Goal: Information Seeking & Learning: Learn about a topic

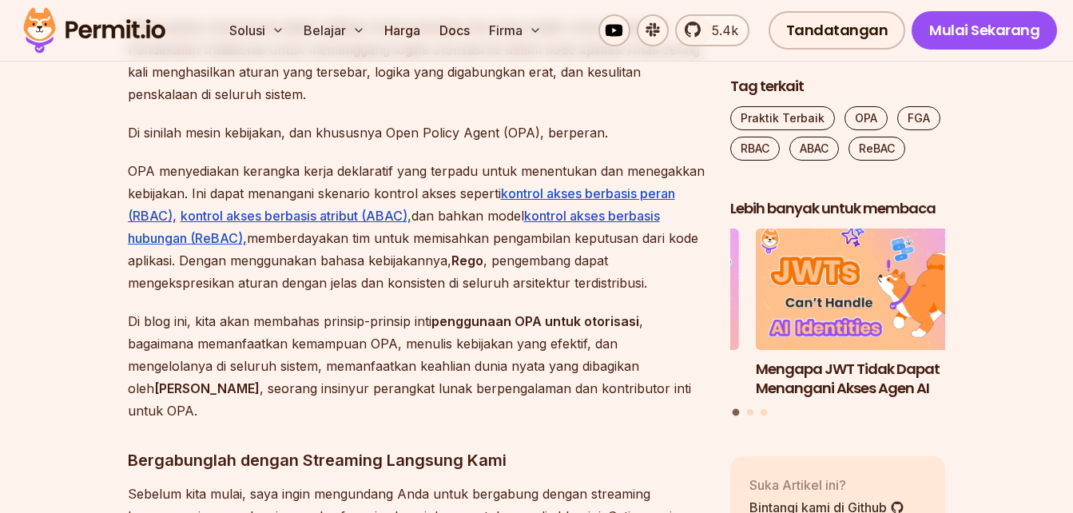
scroll to position [1118, 0]
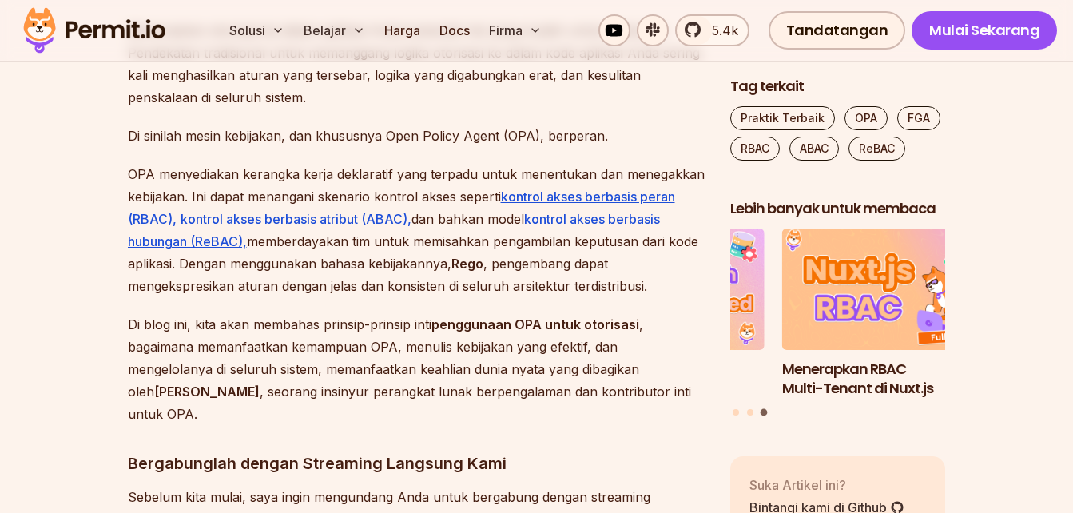
drag, startPoint x: 427, startPoint y: 245, endPoint x: 380, endPoint y: 276, distance: 56.1
click at [380, 278] on p "OPA menyediakan kerangka kerja deklaratif yang terpadu untuk menentukan dan men…" at bounding box center [416, 230] width 577 height 134
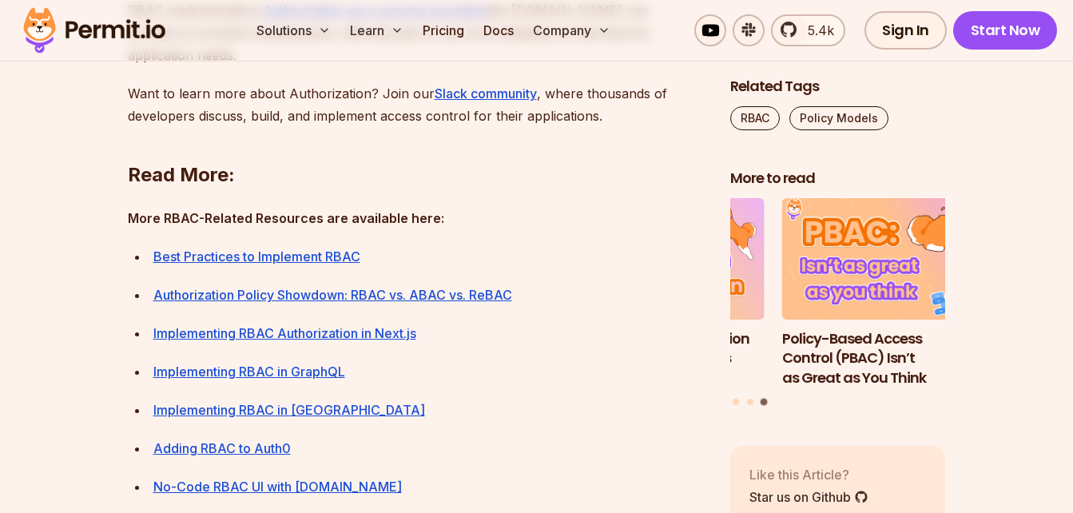
scroll to position [5732, 0]
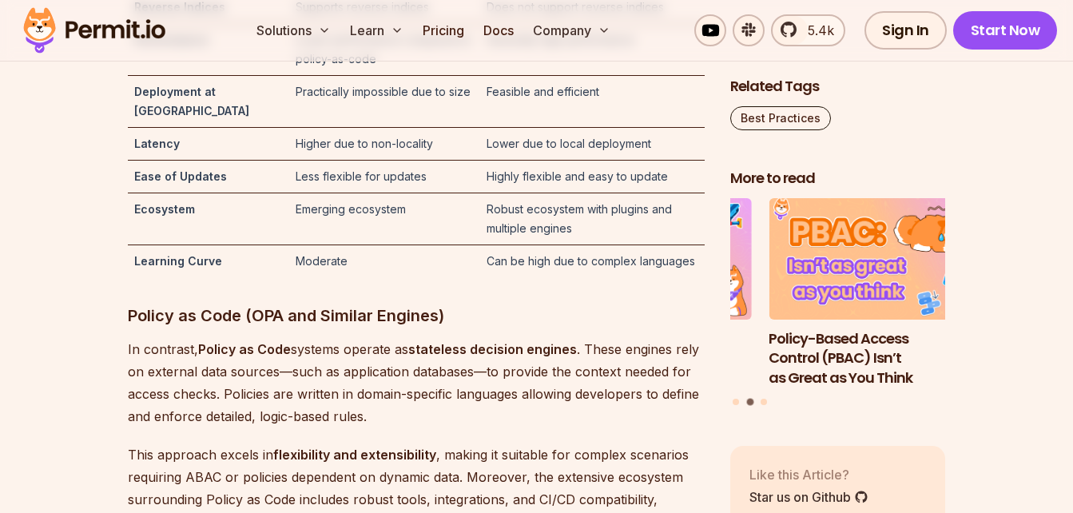
scroll to position [5351, 0]
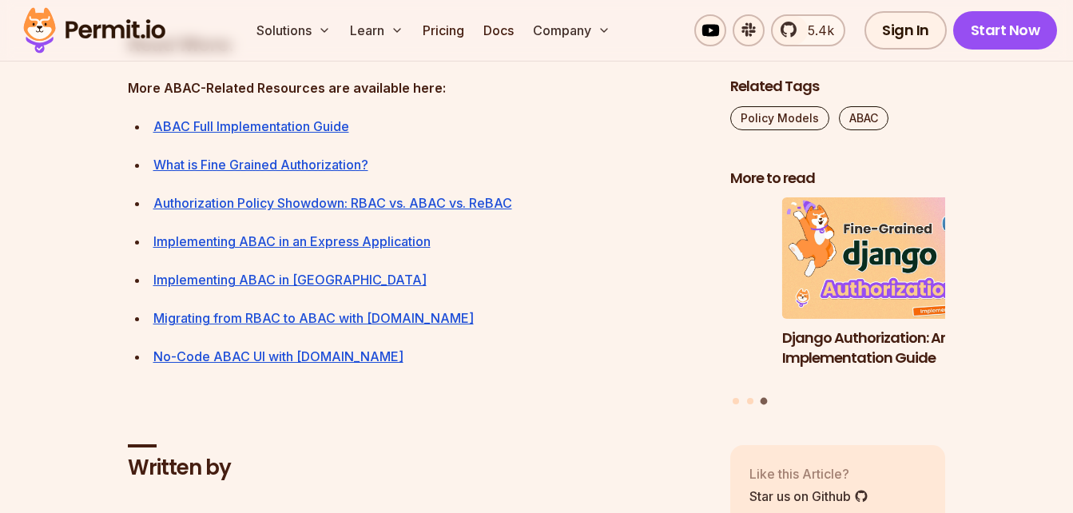
scroll to position [7189, 0]
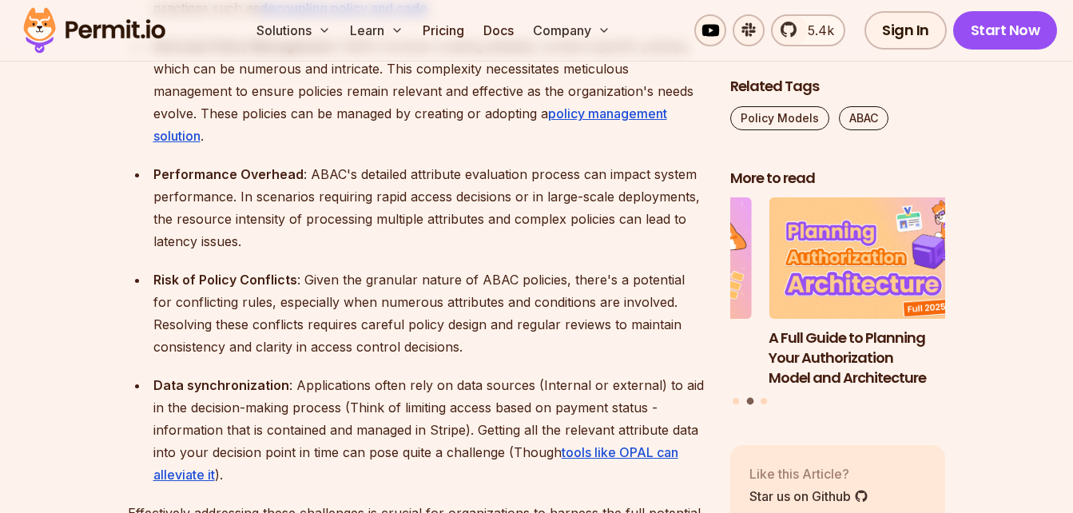
scroll to position [3914, 0]
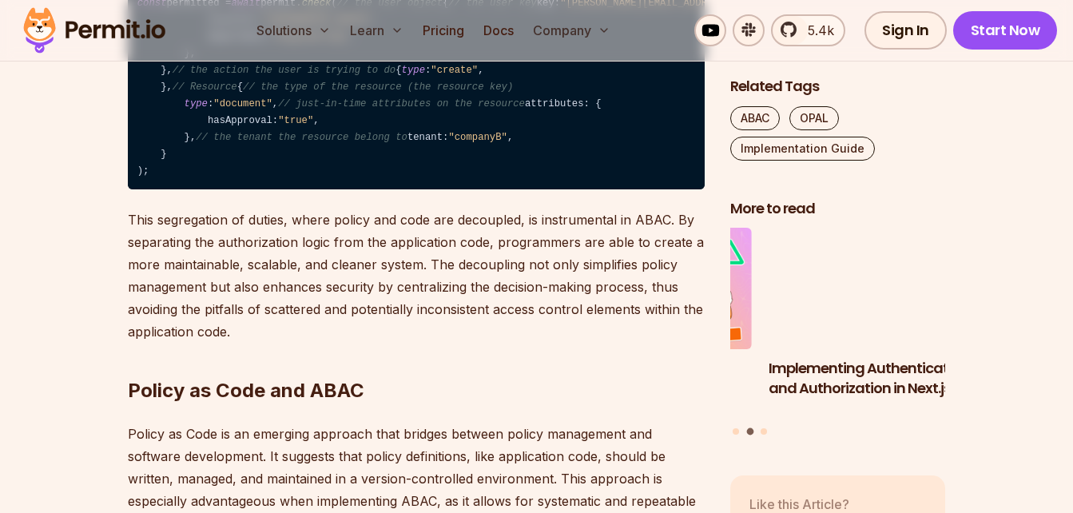
scroll to position [2396, 0]
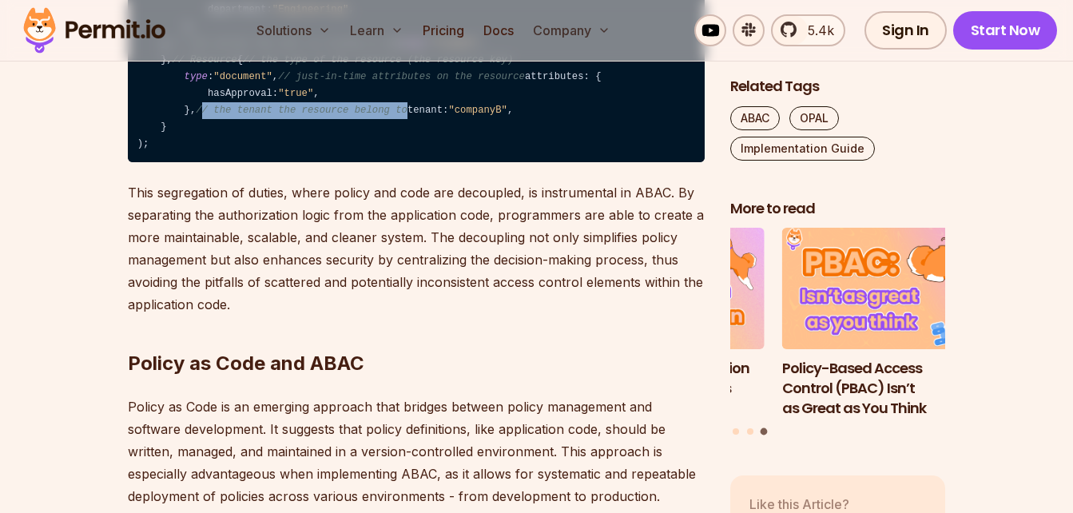
drag, startPoint x: 371, startPoint y: 339, endPoint x: 189, endPoint y: 343, distance: 182.2
click at [196, 116] on span "// the tenant the resource belong to" at bounding box center [302, 110] width 212 height 11
drag, startPoint x: 189, startPoint y: 343, endPoint x: 372, endPoint y: 367, distance: 184.6
click at [372, 163] on code "const permitted = await permit. check ( // the user object { // the user key ke…" at bounding box center [416, 60] width 577 height 204
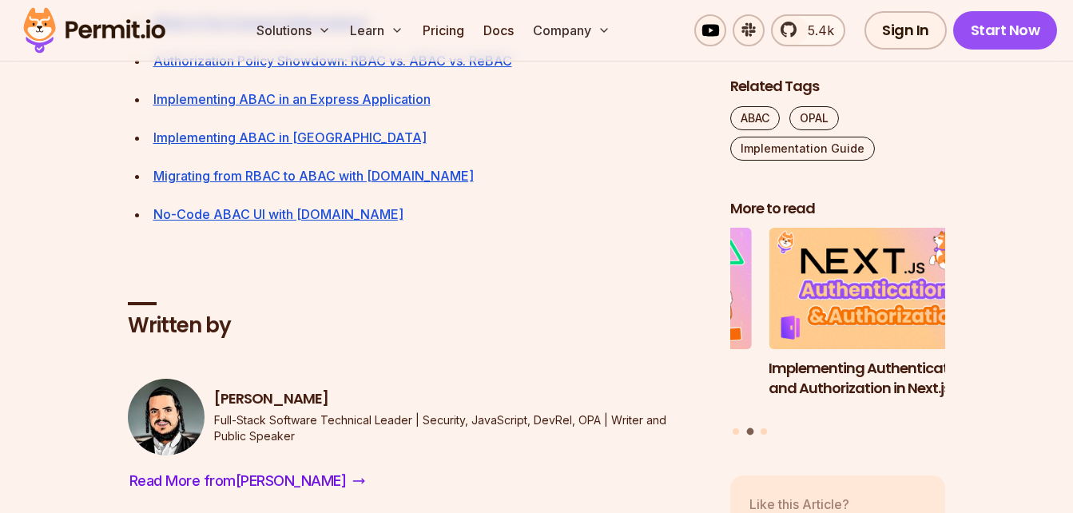
scroll to position [8147, 0]
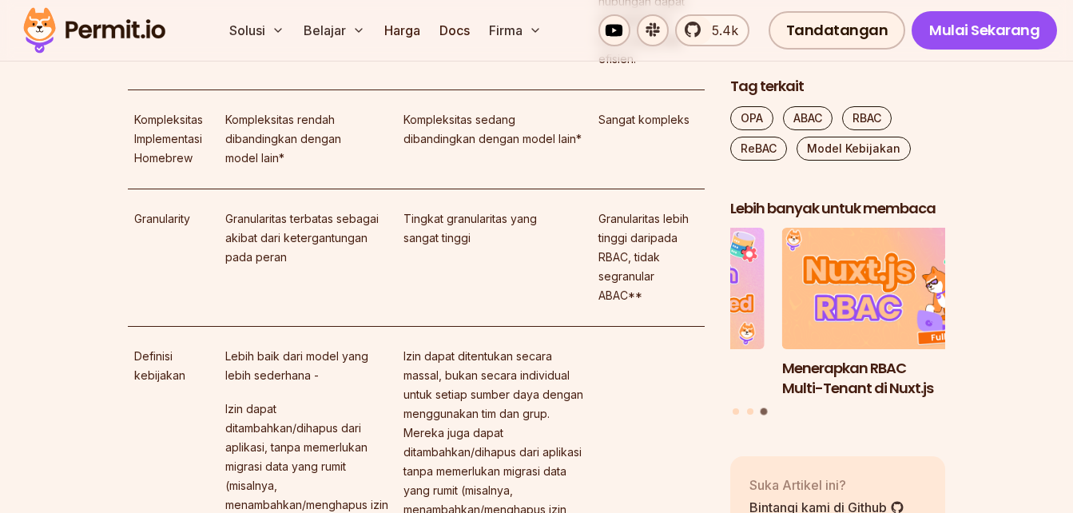
scroll to position [9744, 0]
